Goal: Book appointment/travel/reservation

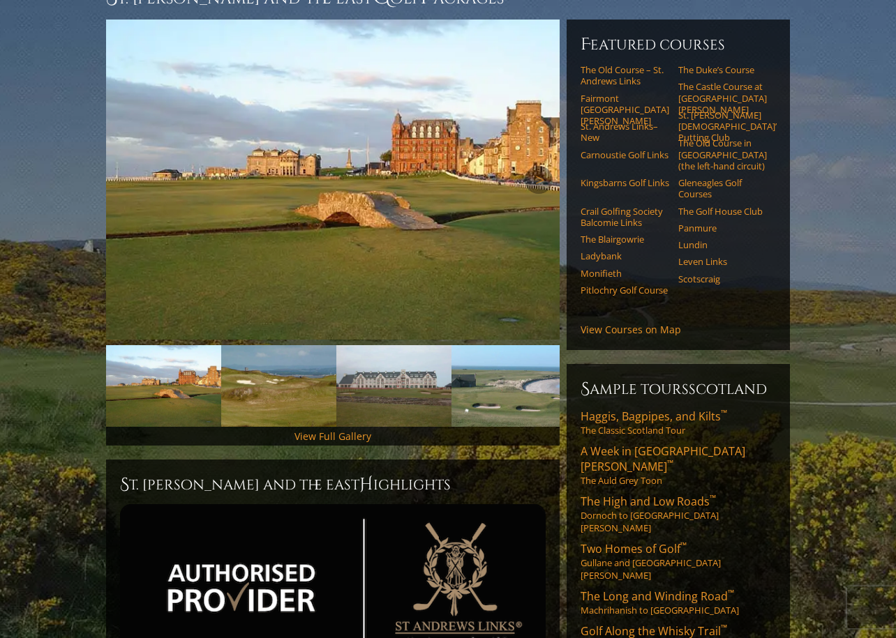
scroll to position [139, 0]
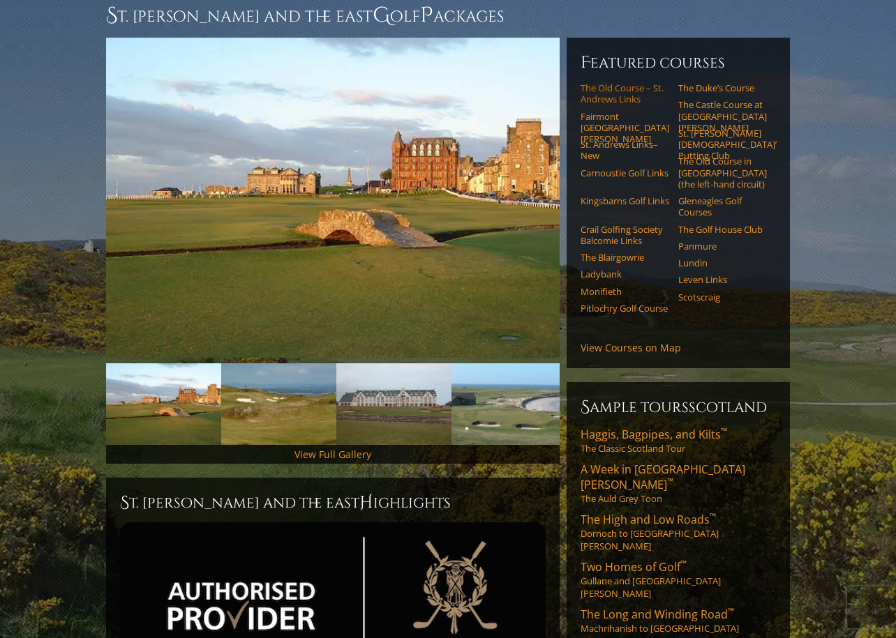
click at [614, 82] on link "The Old Course – St. Andrews Links" at bounding box center [624, 93] width 89 height 23
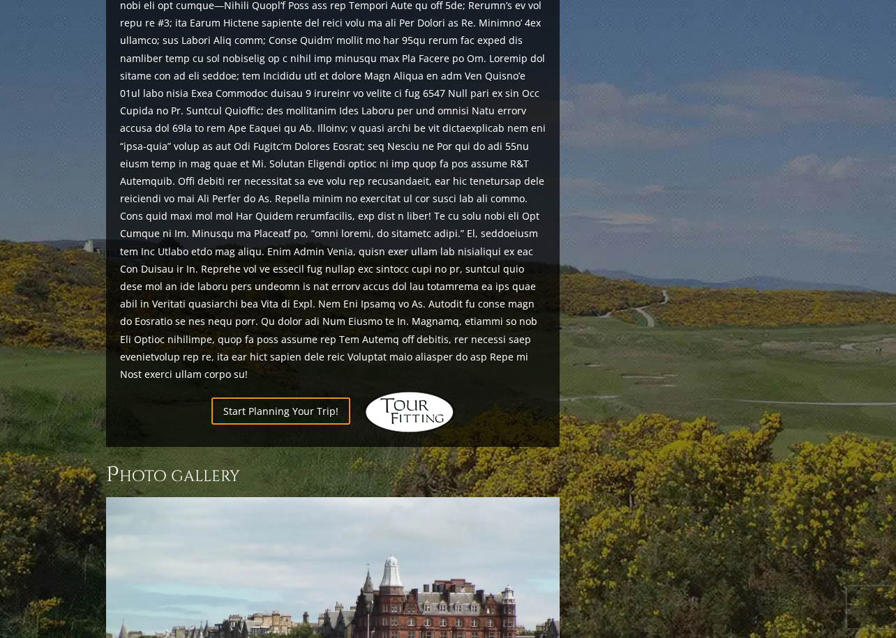
scroll to position [1604, 0]
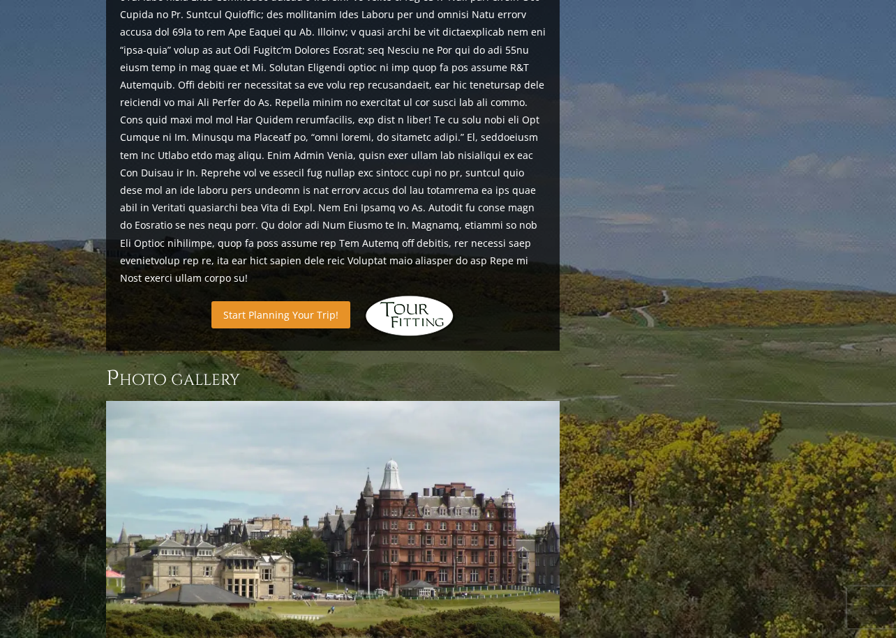
click at [278, 301] on link "Start Planning Your Trip!" at bounding box center [280, 314] width 139 height 27
